Goal: Task Accomplishment & Management: Complete application form

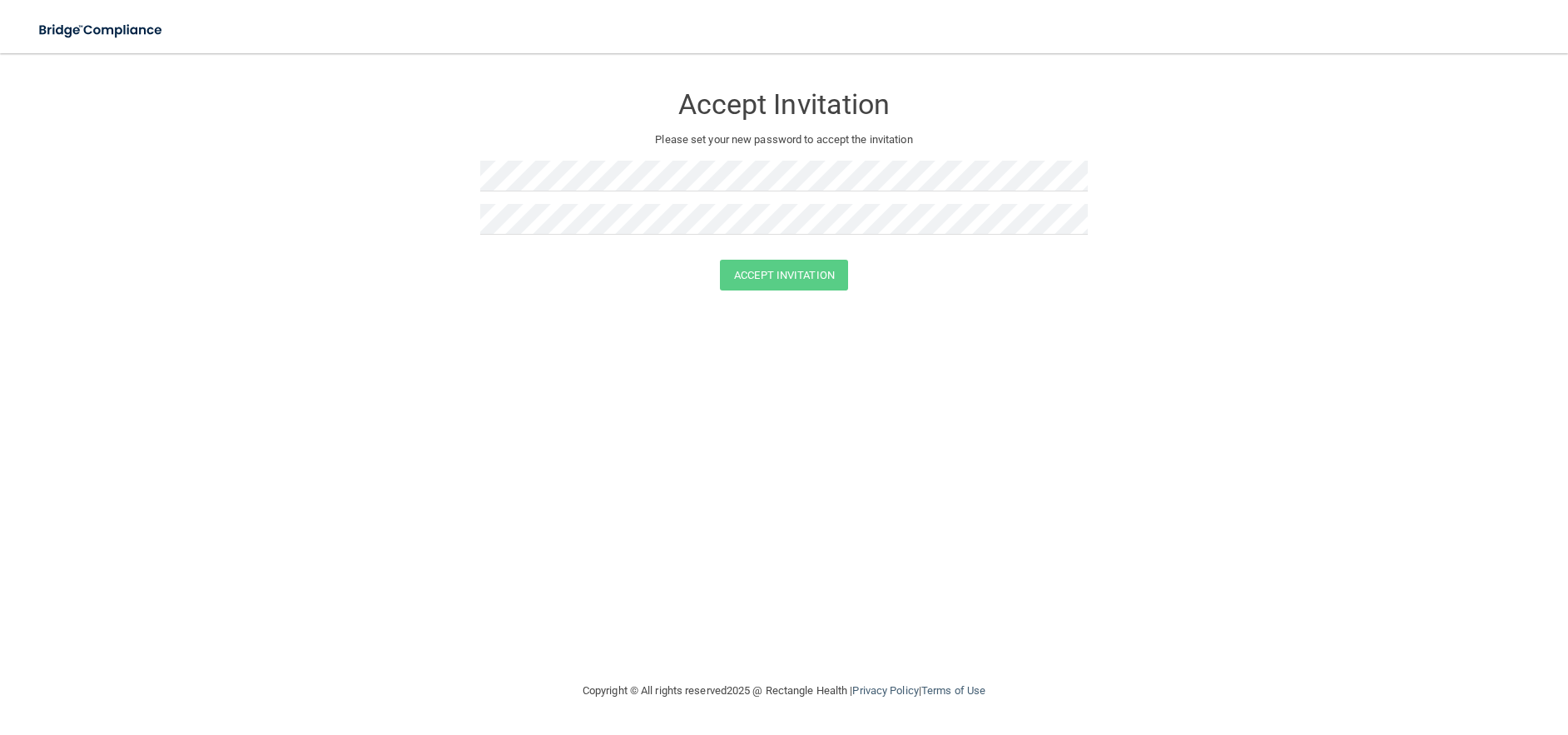
click at [1020, 325] on div "Accept Invitation Please set your new password to accept the invitation Accept …" at bounding box center [784, 367] width 1502 height 594
click at [720, 259] on button "Accept Invitation" at bounding box center [784, 275] width 128 height 31
click at [758, 301] on button "Accept Invitation" at bounding box center [784, 299] width 128 height 31
click at [774, 299] on button "Accept Invitation" at bounding box center [784, 299] width 128 height 31
click at [778, 296] on button "Accept Invitation" at bounding box center [784, 299] width 128 height 31
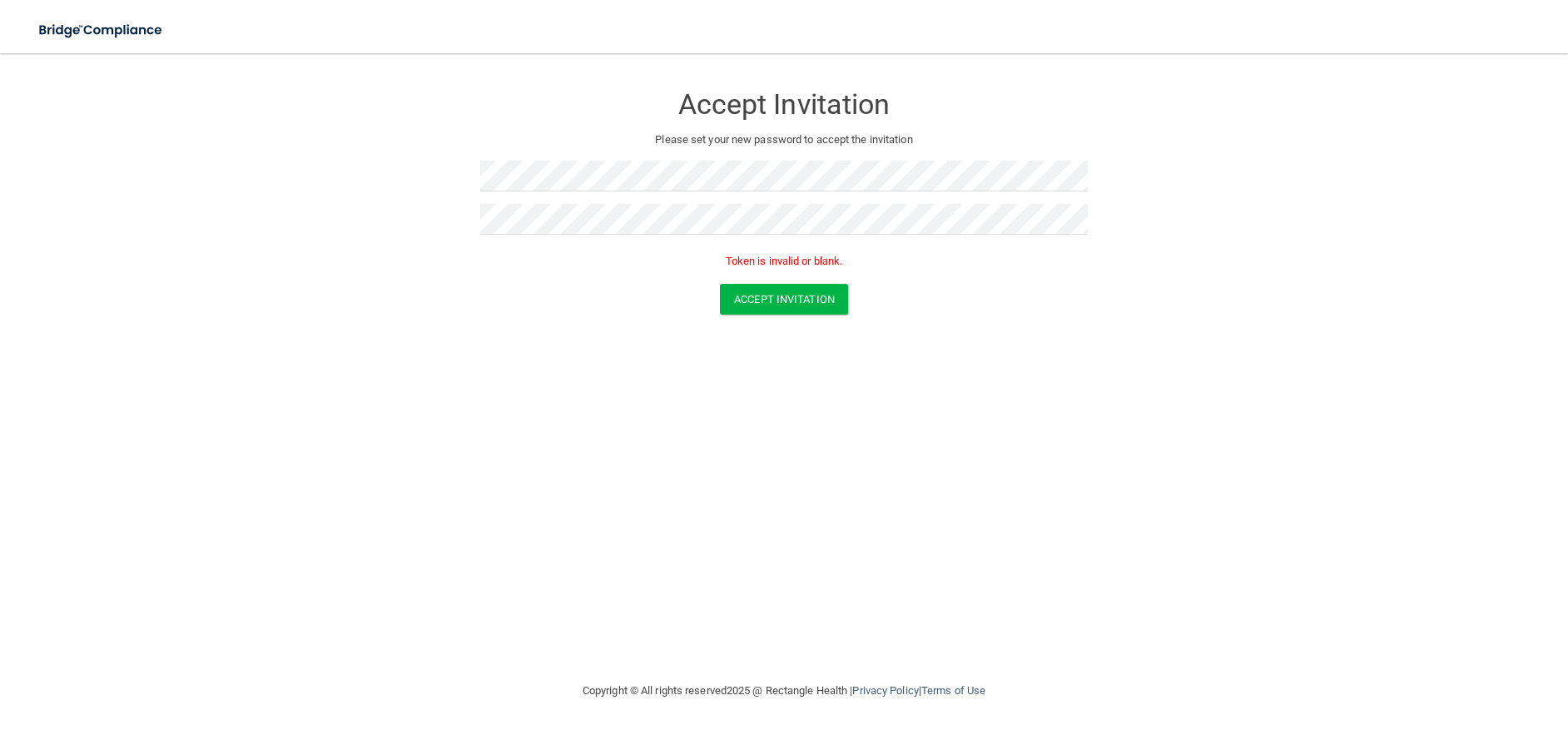
click at [747, 262] on p "Token is invalid or blank." at bounding box center [784, 260] width 607 height 20
click at [421, 186] on form "Accept Invitation Please set your new password to accept the invitation Token i…" at bounding box center [784, 202] width 1502 height 265
click at [351, 225] on form "Accept Invitation Please set your new password to accept the invitation Token i…" at bounding box center [784, 202] width 1502 height 265
drag, startPoint x: 950, startPoint y: 553, endPoint x: 789, endPoint y: 375, distance: 240.0
click at [947, 550] on div "Accept Invitation Please set your new password to accept the invitation Token i…" at bounding box center [784, 367] width 1502 height 594
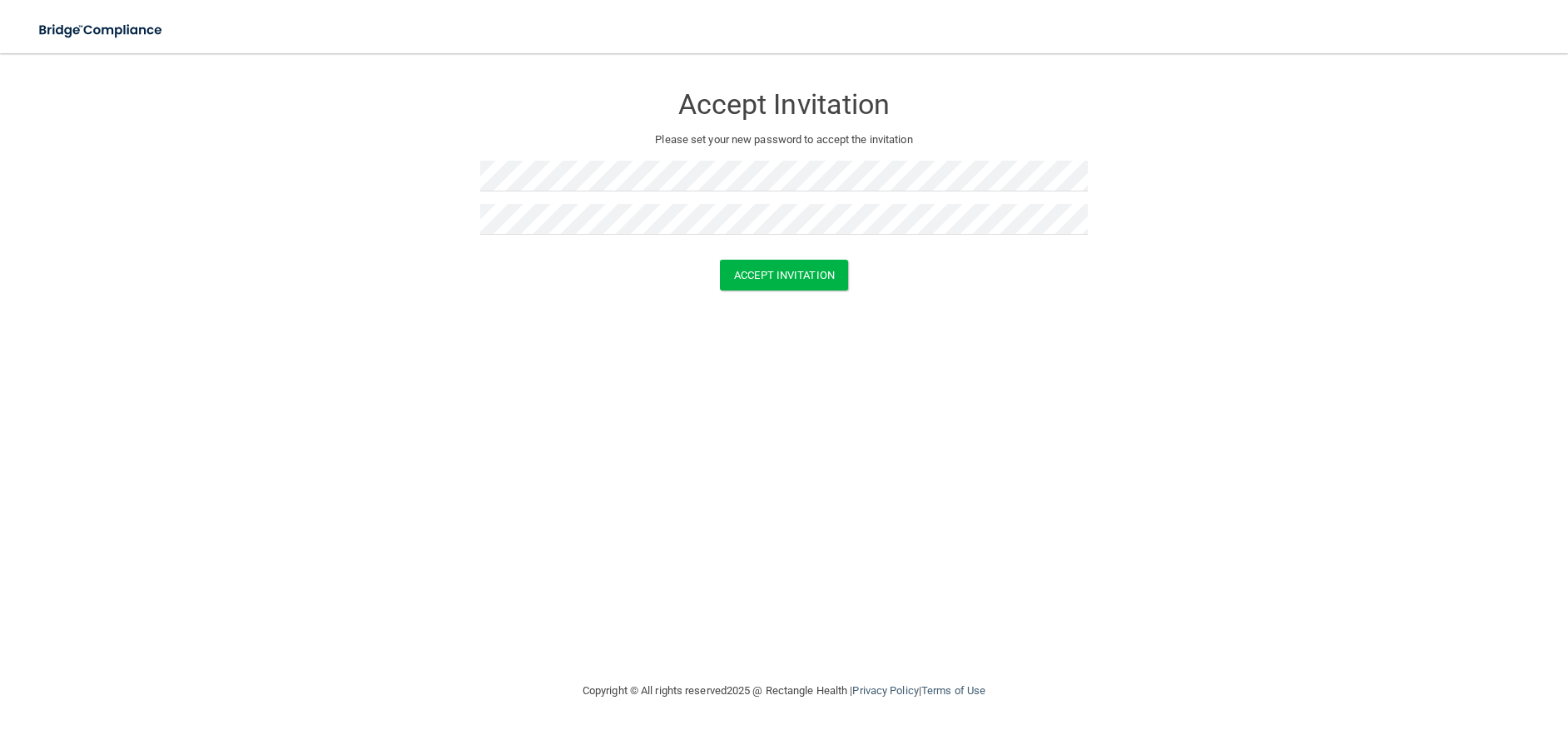
click at [662, 407] on div "Accept Invitation Please set your new password to accept the invitation Accept …" at bounding box center [784, 367] width 1502 height 594
click at [779, 268] on button "Accept Invitation" at bounding box center [784, 275] width 128 height 31
click at [768, 299] on button "Accept Invitation" at bounding box center [784, 299] width 128 height 31
click at [480, 191] on div at bounding box center [480, 191] width 0 height 0
